Goal: Transaction & Acquisition: Purchase product/service

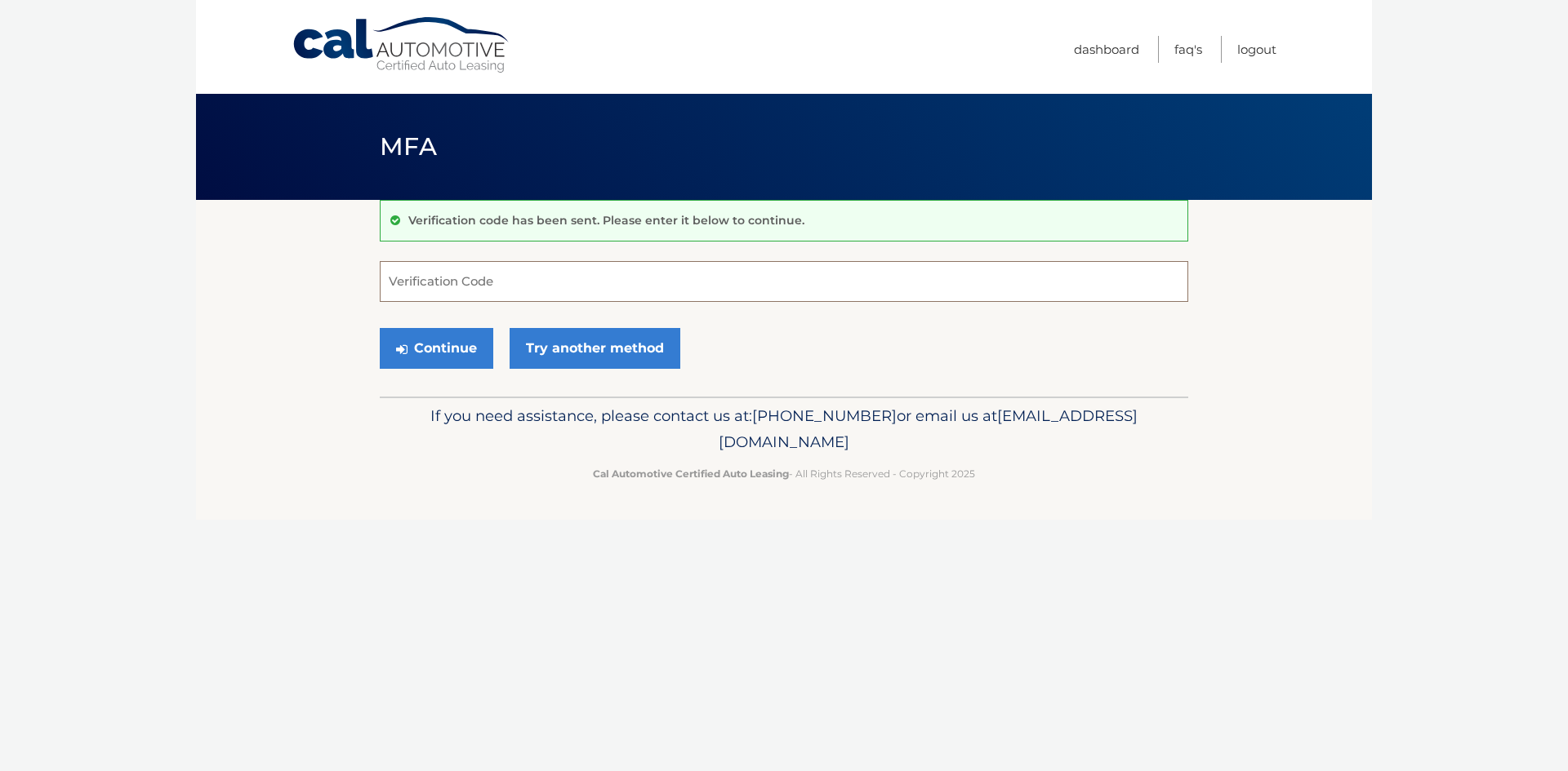
click at [460, 286] on input "Verification Code" at bounding box center [784, 281] width 808 height 41
type input "063478"
click at [471, 346] on button "Continue" at bounding box center [436, 348] width 114 height 41
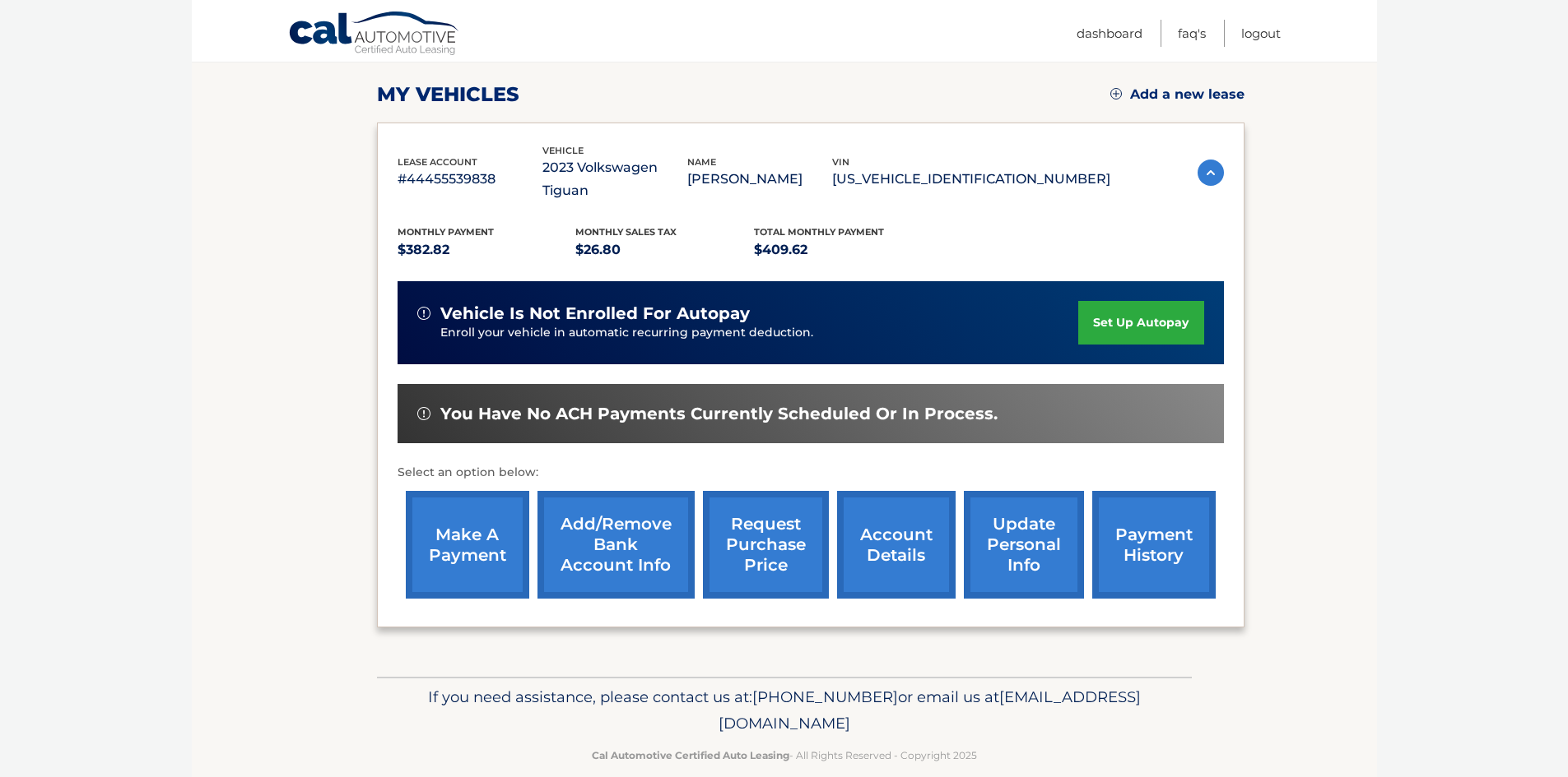
scroll to position [219, 0]
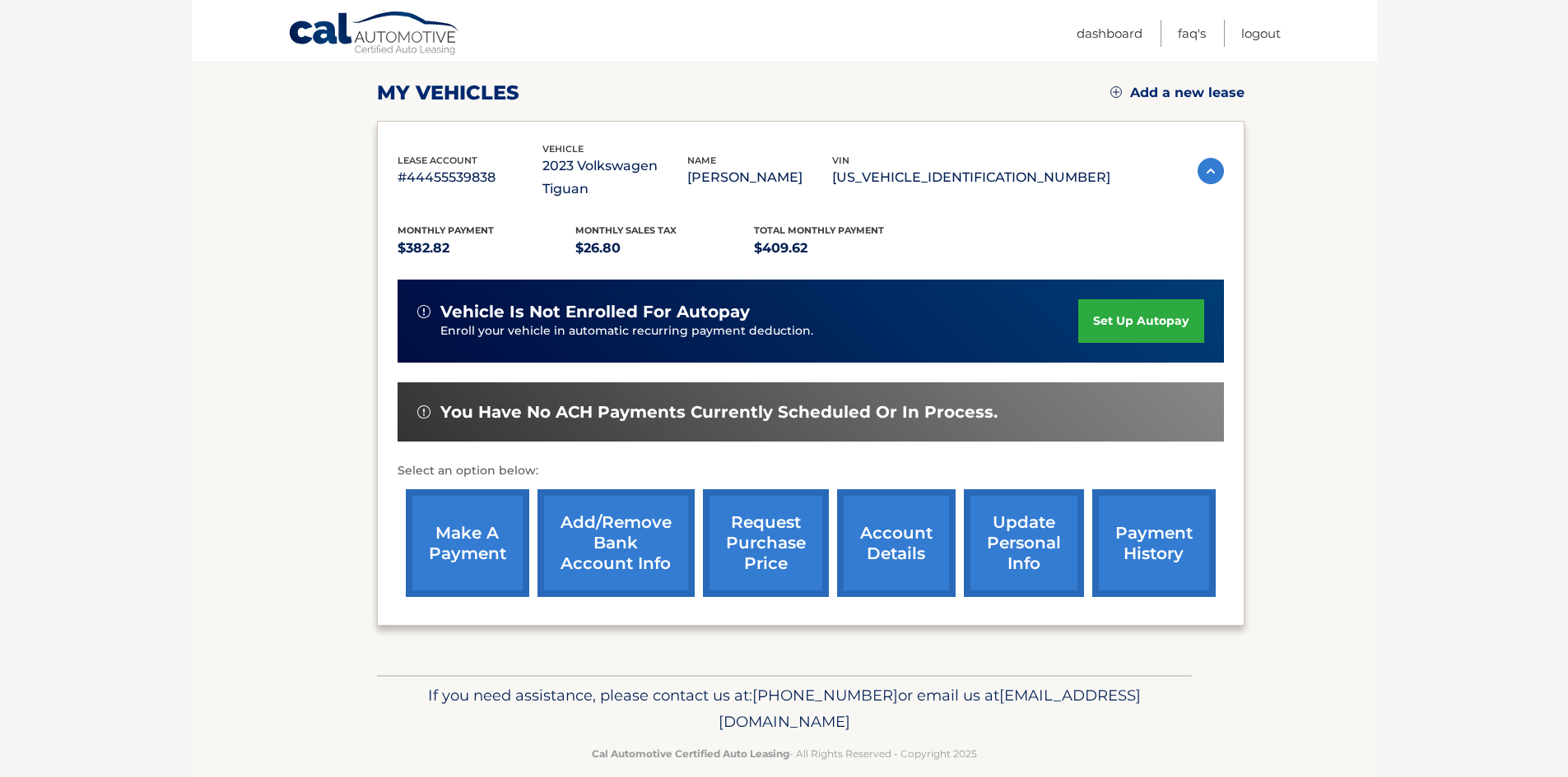
click at [469, 517] on link "make a payment" at bounding box center [466, 542] width 123 height 108
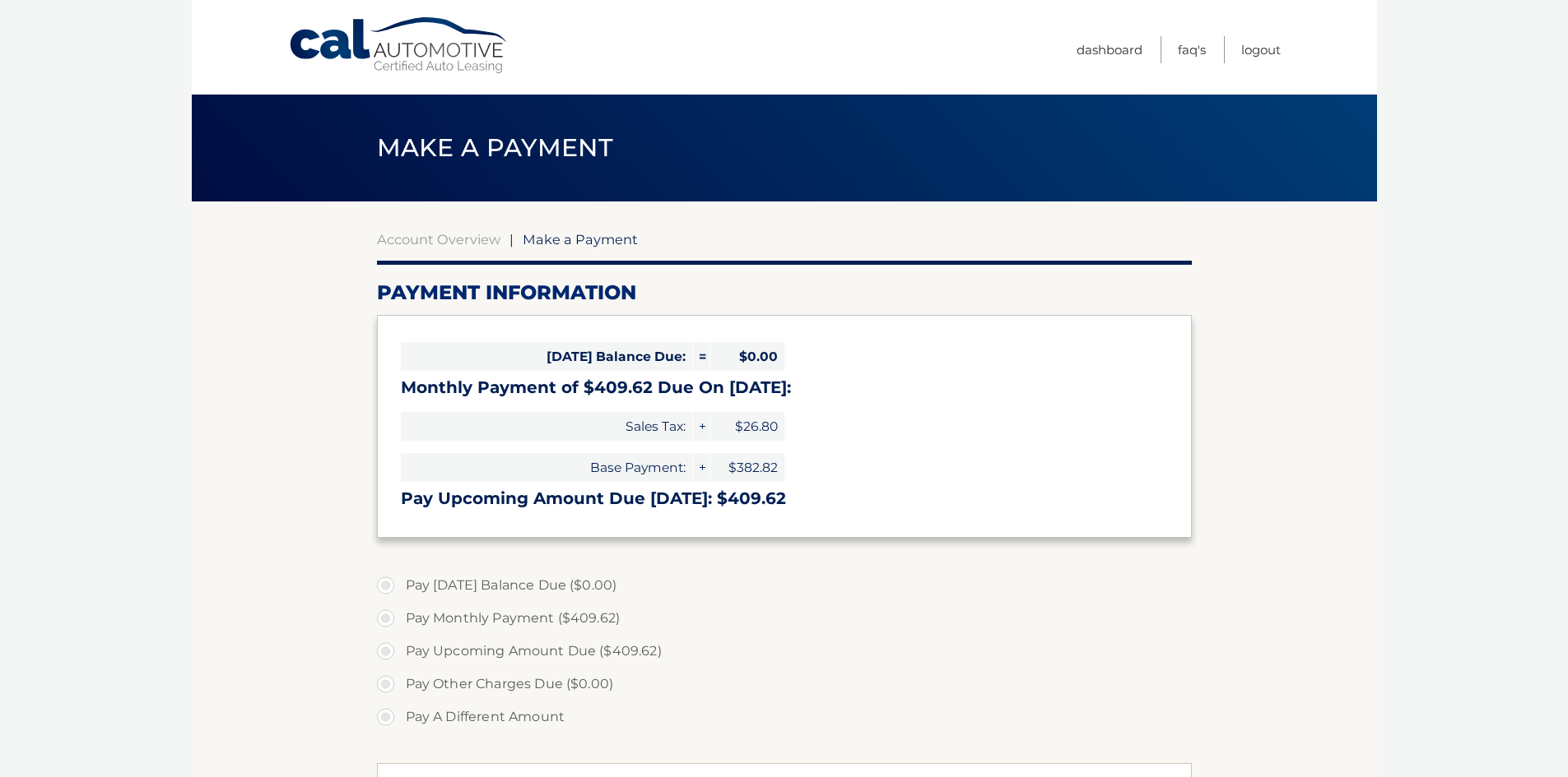
select select "MTczNjdjN2ItYTM0ZC00OWRjLWE2ZjctMDFkYzljMGM1OGE4"
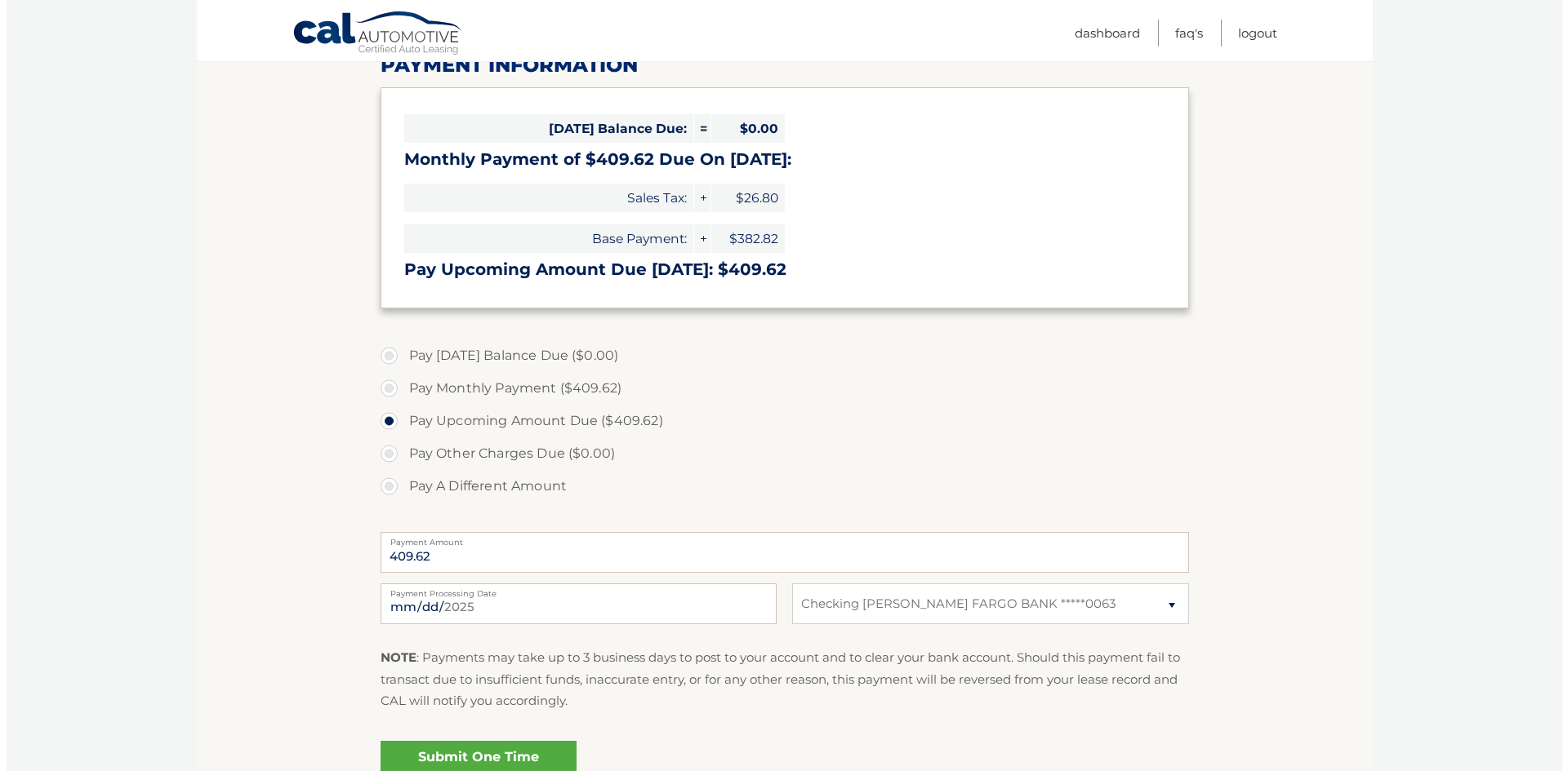
scroll to position [245, 0]
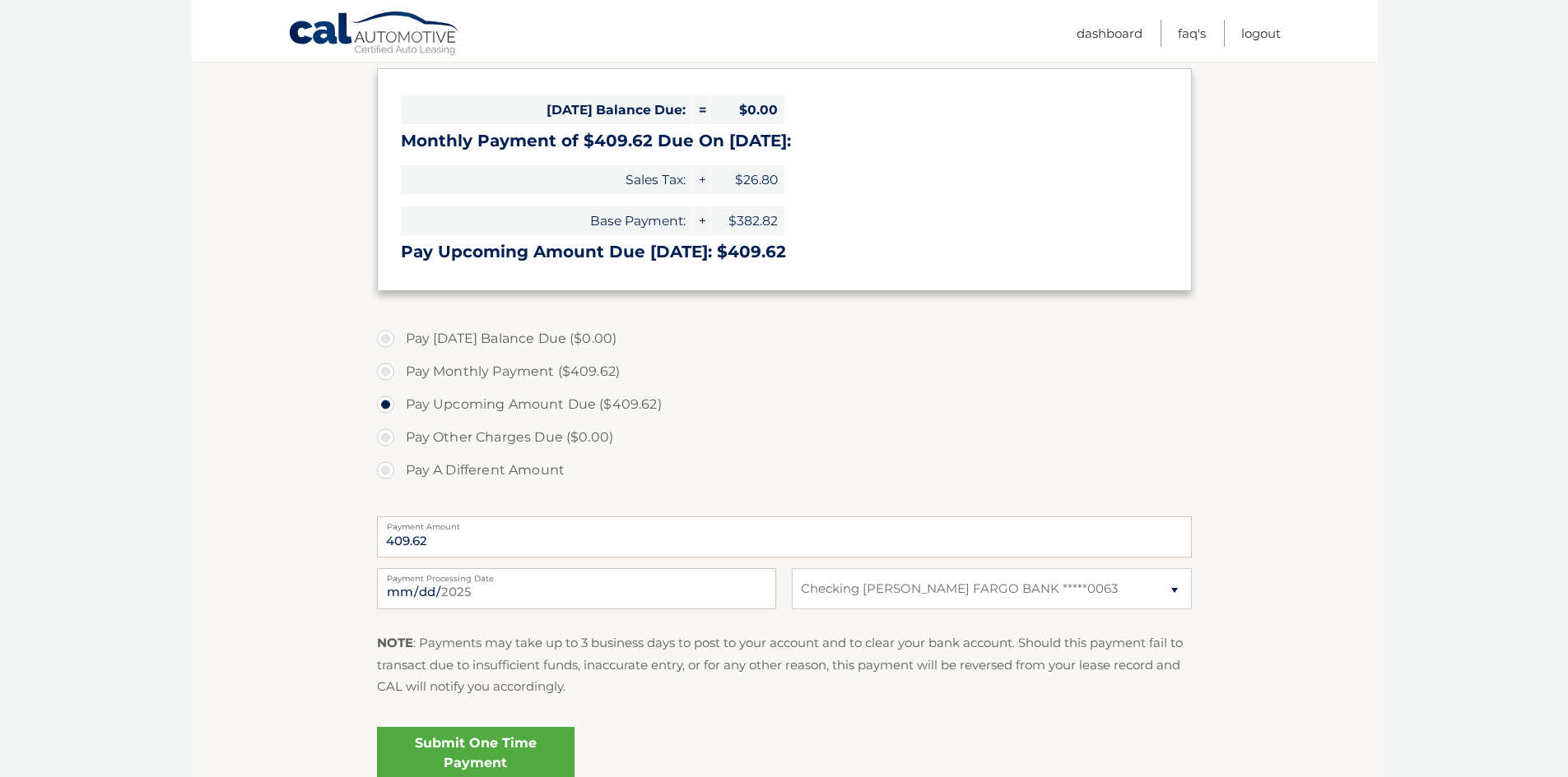
click at [487, 743] on link "Submit One Time Payment" at bounding box center [475, 753] width 197 height 52
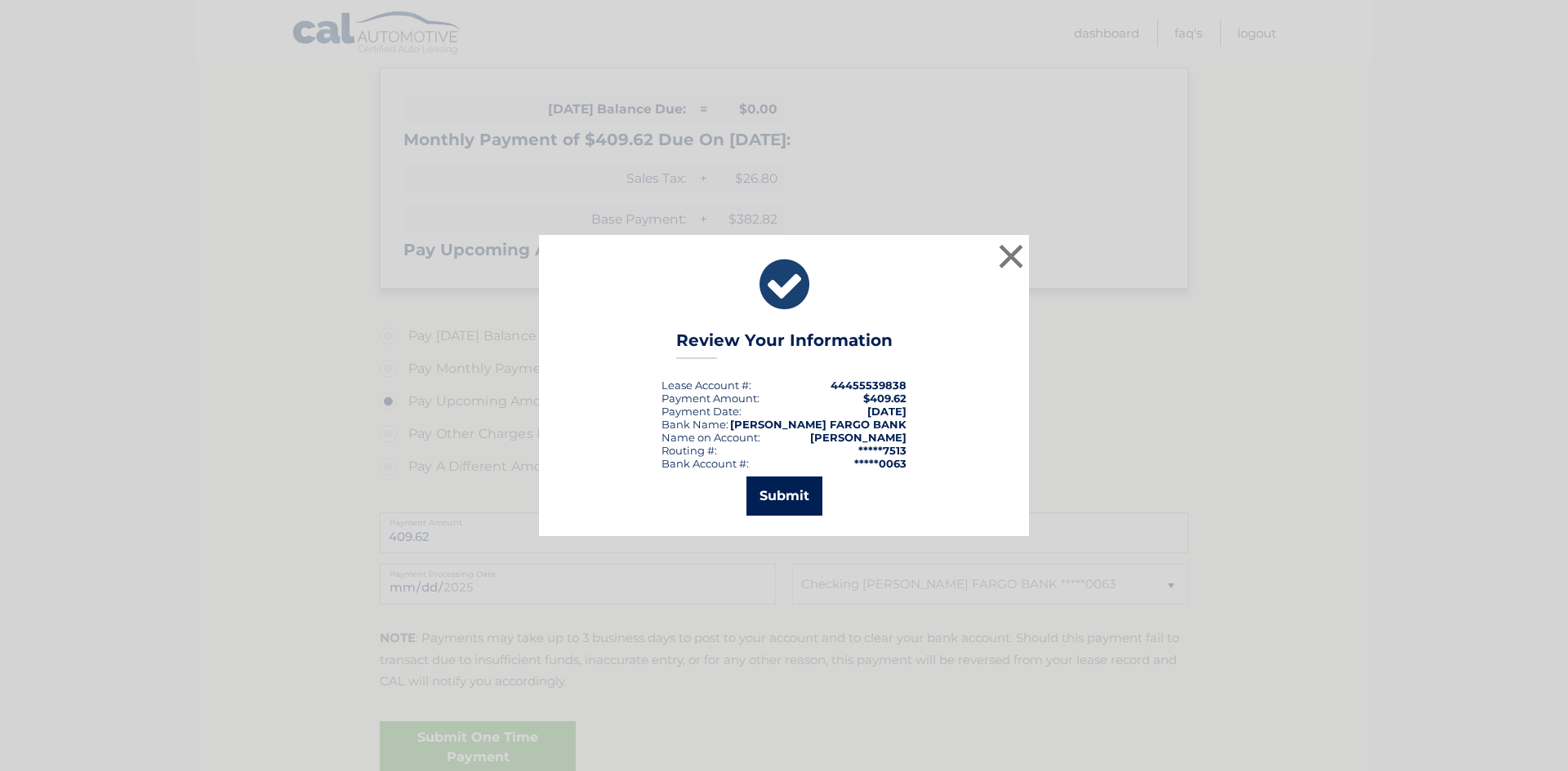
click at [768, 493] on button "Submit" at bounding box center [784, 496] width 76 height 39
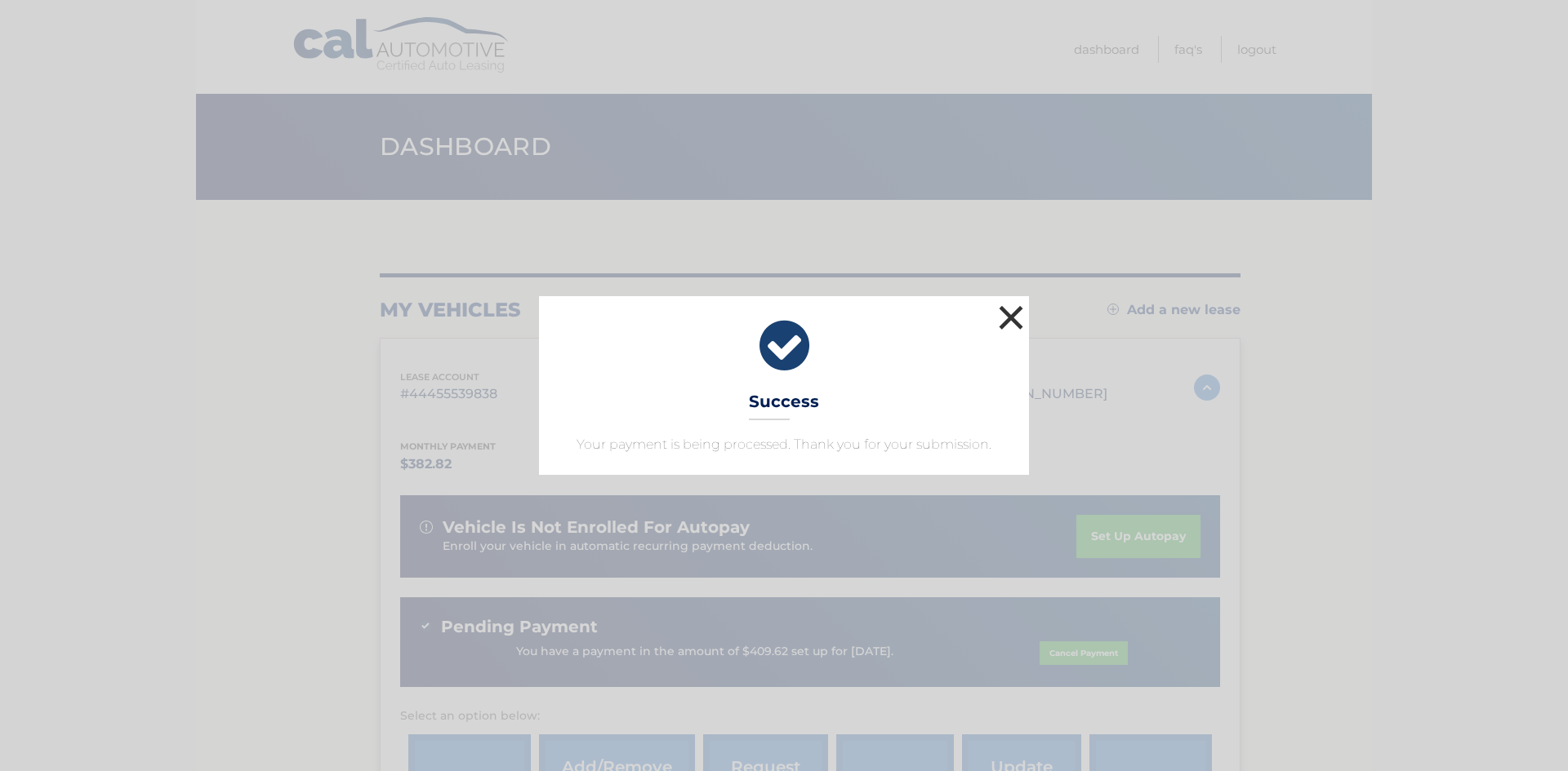
click at [1011, 312] on button "×" at bounding box center [1011, 317] width 33 height 33
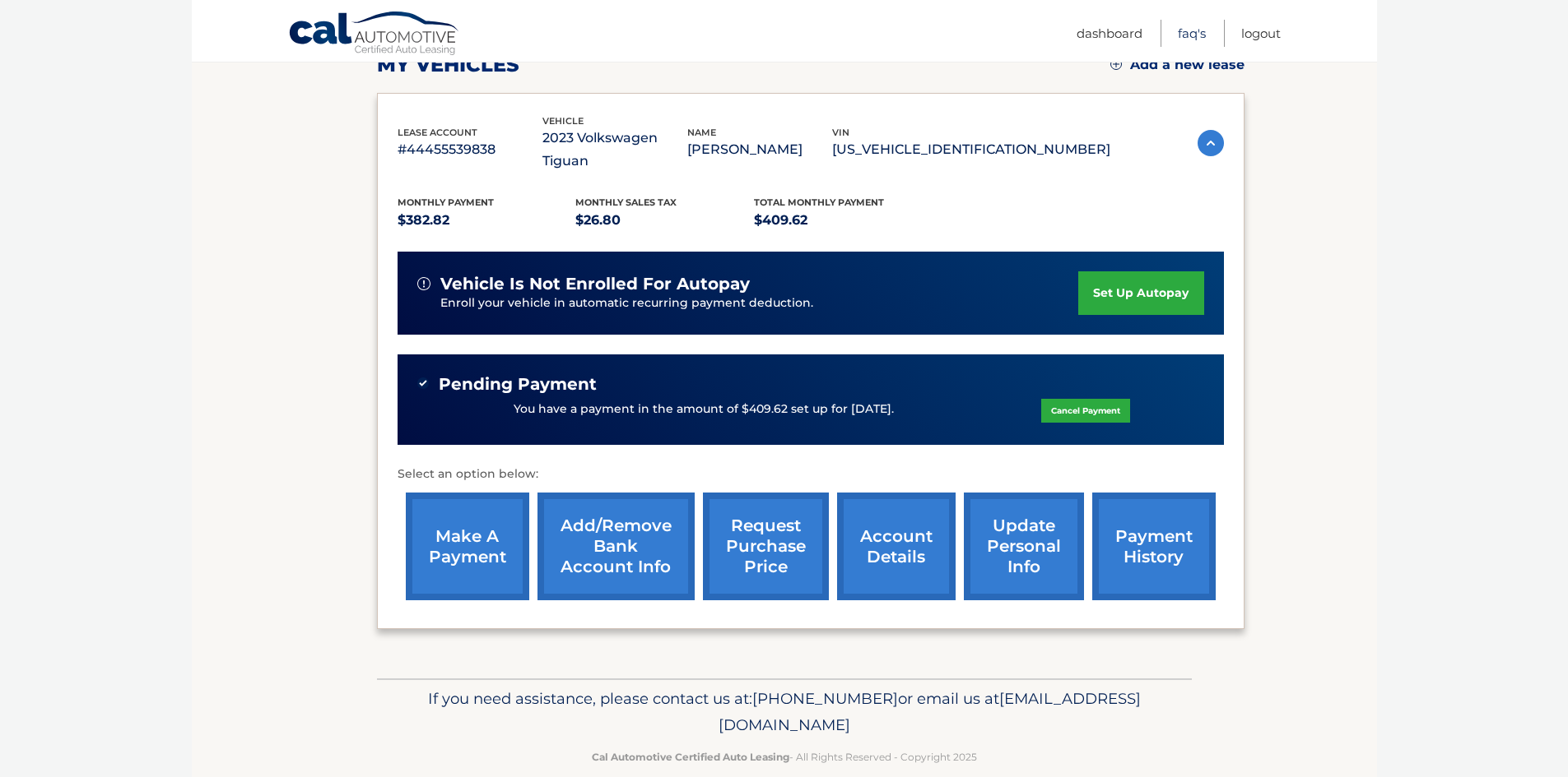
scroll to position [251, 0]
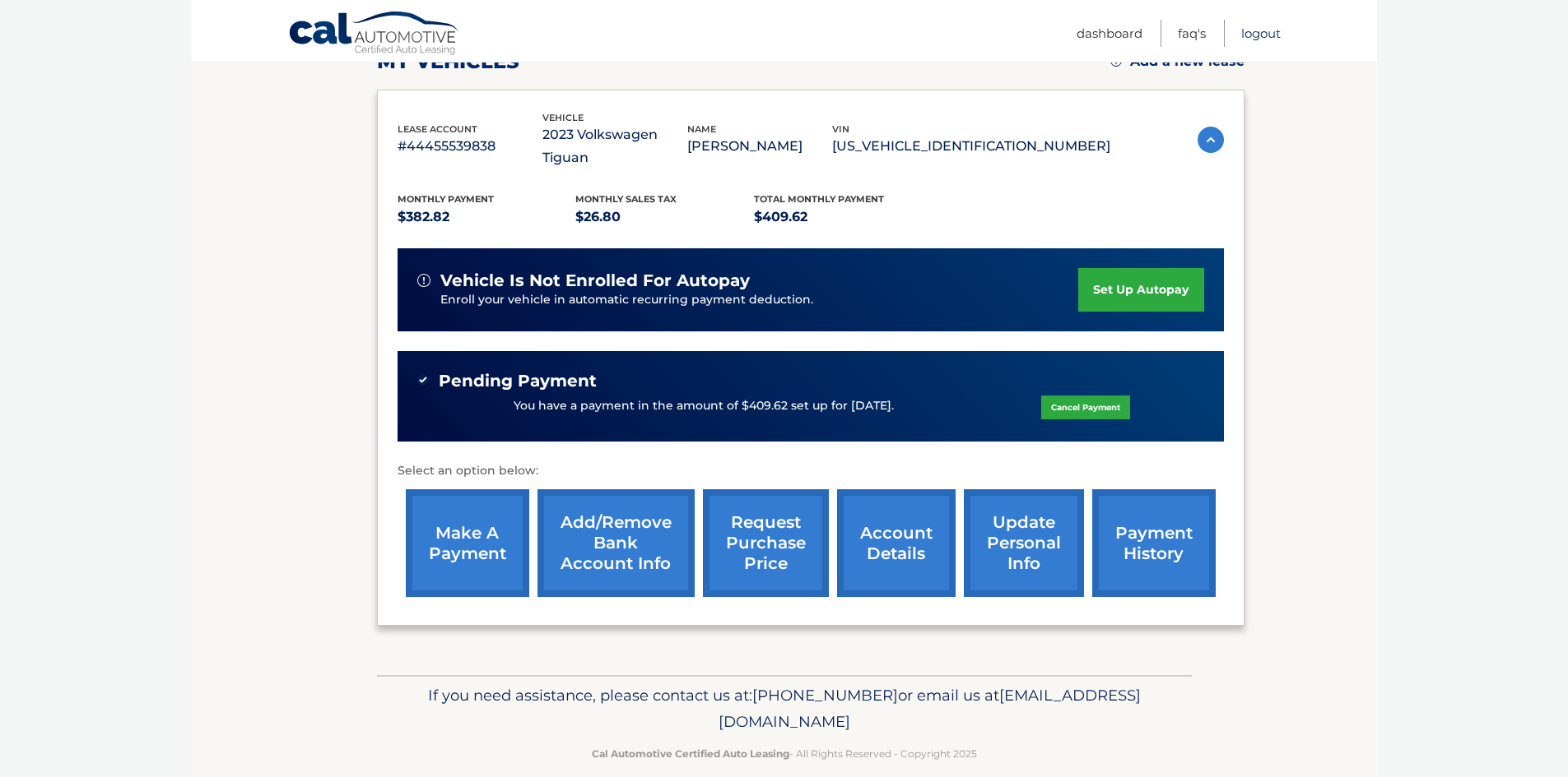
click at [1248, 35] on link "Logout" at bounding box center [1260, 33] width 39 height 27
